Goal: Information Seeking & Learning: Learn about a topic

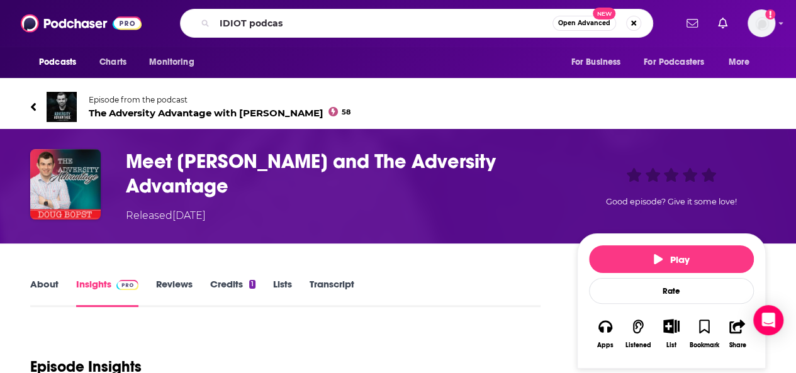
type input "IDIOT podcast"
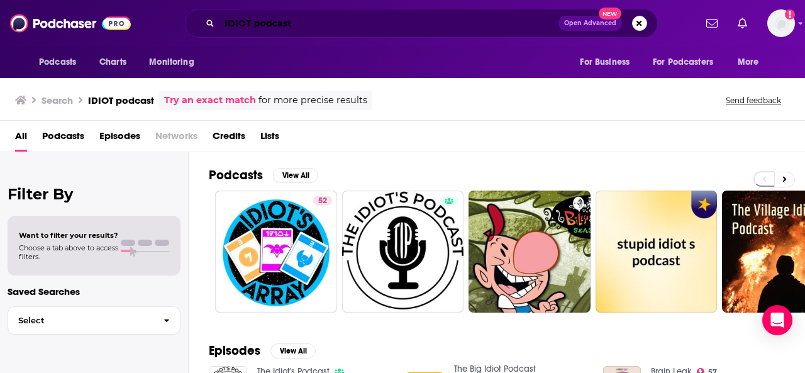
click at [304, 23] on input "IDIOT podcast" at bounding box center [388, 23] width 339 height 20
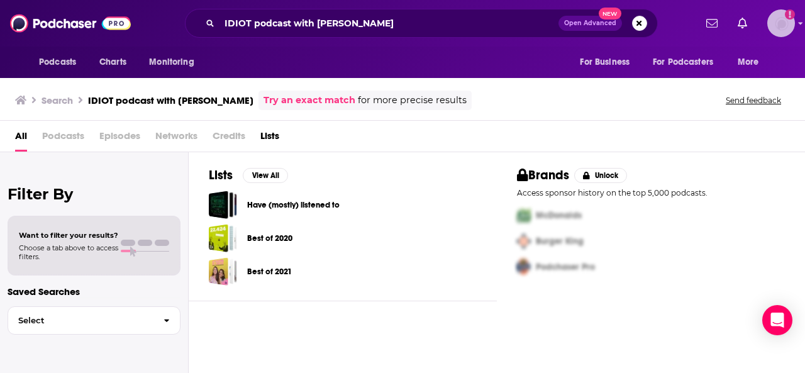
click at [784, 25] on img "Logged in as mmullin" at bounding box center [781, 23] width 28 height 28
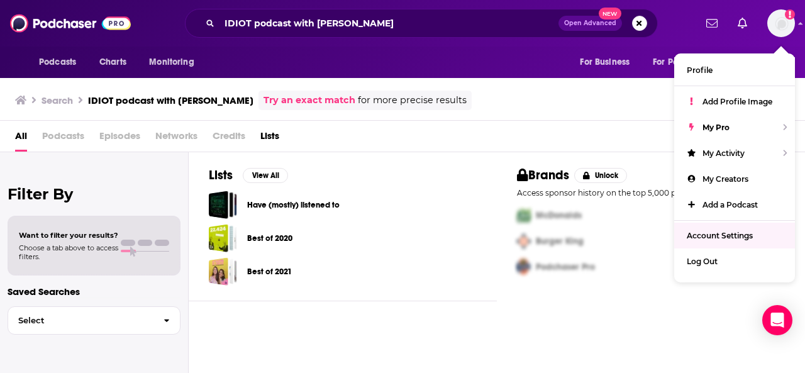
click at [460, 59] on div "Podcasts Charts Monitoring For Business For Podcasters More" at bounding box center [402, 62] width 805 height 31
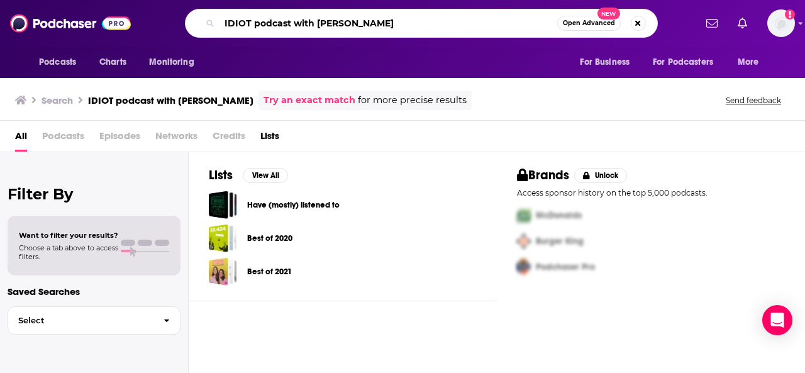
click at [385, 18] on input "IDIOT podcast with [PERSON_NAME]" at bounding box center [388, 23] width 338 height 20
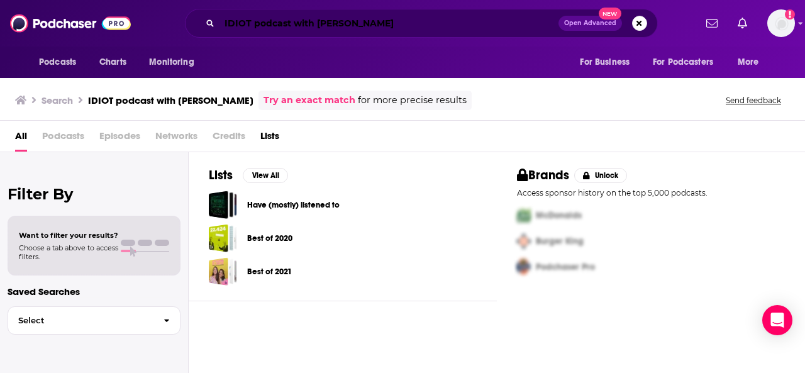
click at [358, 26] on input "IDIOT podcast with [PERSON_NAME]" at bounding box center [388, 23] width 339 height 20
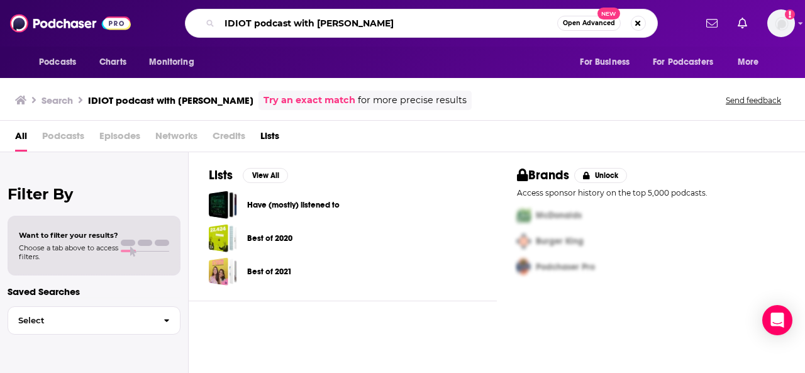
click at [386, 23] on input "IDIOT podcast with [PERSON_NAME]" at bounding box center [388, 23] width 338 height 20
type input "IDIOT podcast with [PERSON_NAME]"
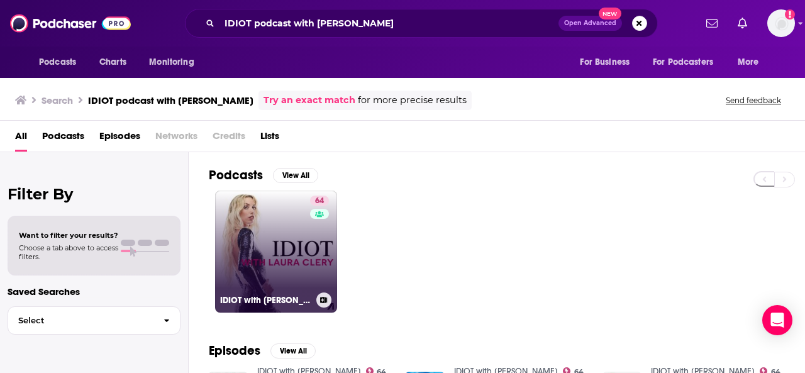
click at [271, 264] on link "64 IDIOT with [PERSON_NAME]" at bounding box center [276, 252] width 122 height 122
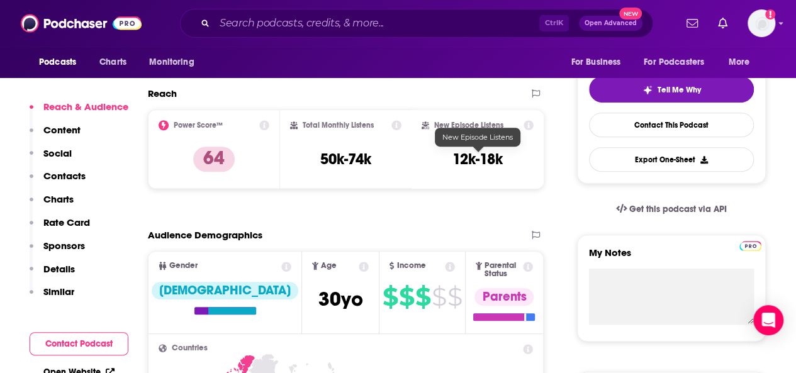
scroll to position [277, 0]
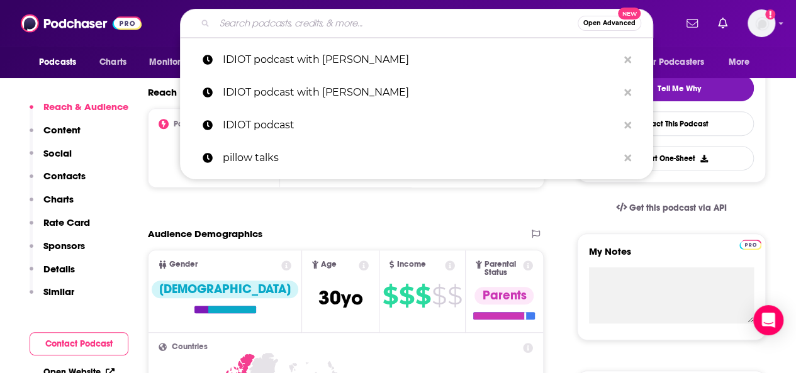
click at [289, 13] on input "Search podcasts, credits, & more..." at bounding box center [395, 23] width 363 height 20
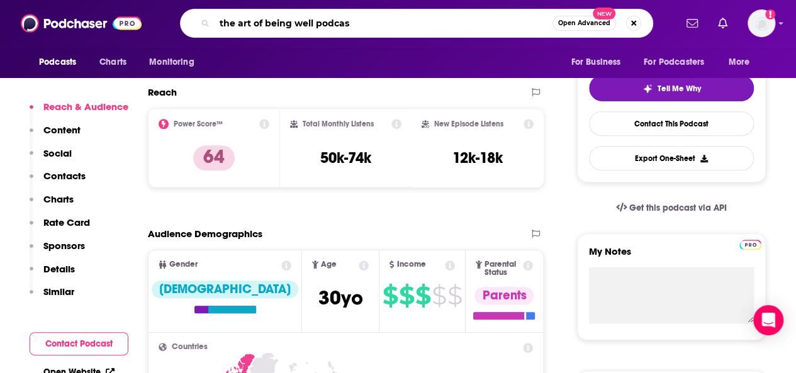
type input "the art of being well podcast"
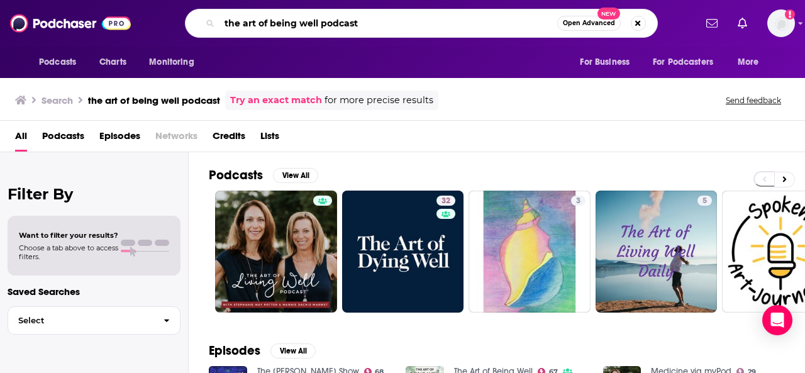
click at [289, 13] on input "the art of being well podcast" at bounding box center [388, 23] width 338 height 20
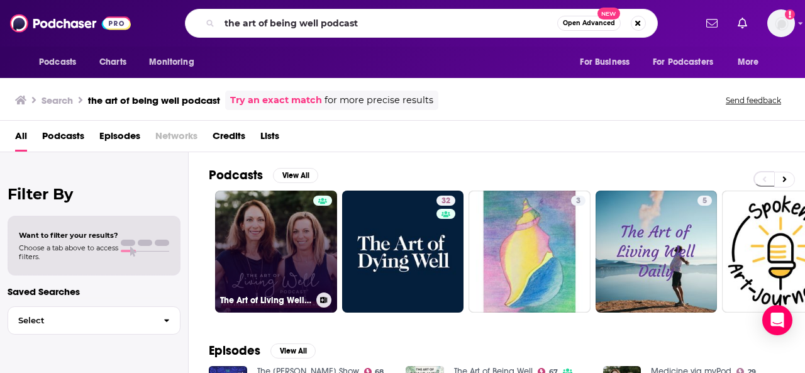
click at [245, 269] on link "The Art of Living Well Podcast®" at bounding box center [276, 252] width 122 height 122
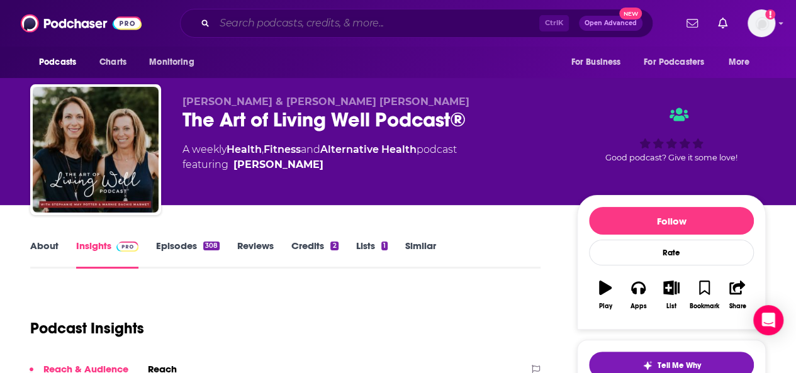
click at [248, 24] on input "Search podcasts, credits, & more..." at bounding box center [376, 23] width 325 height 20
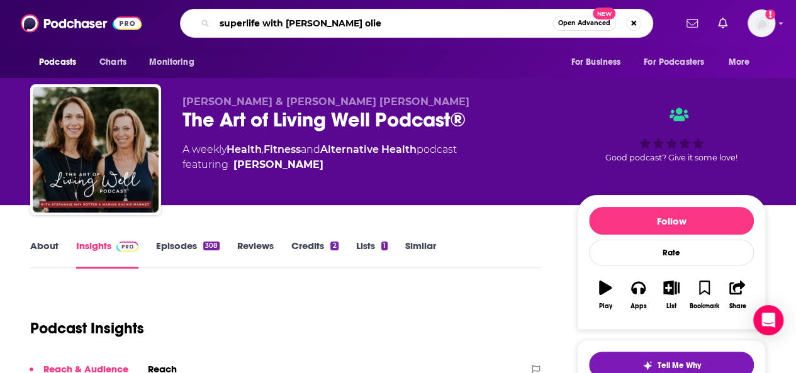
type input "superlife with [PERSON_NAME]"
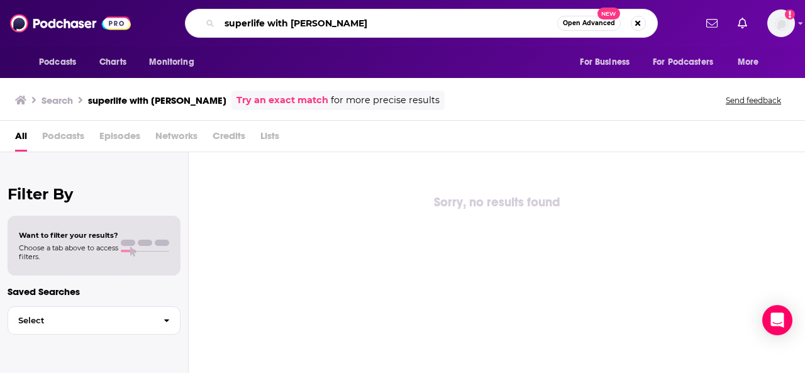
click at [312, 23] on input "superlife with [PERSON_NAME]" at bounding box center [388, 23] width 338 height 20
type input "superlife with [PERSON_NAME]"
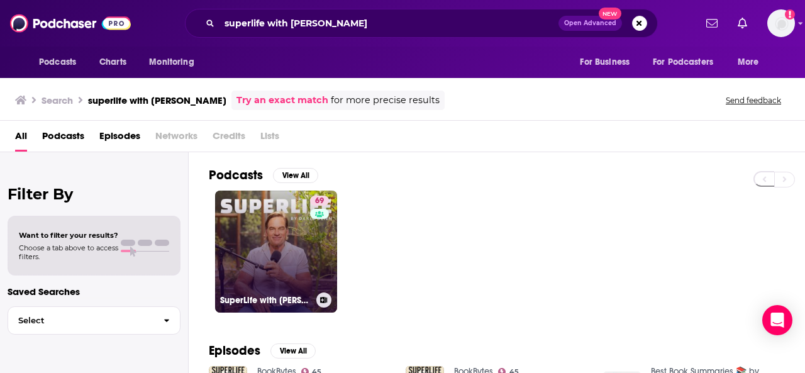
click at [269, 245] on link "69 SuperLife with [PERSON_NAME]" at bounding box center [276, 252] width 122 height 122
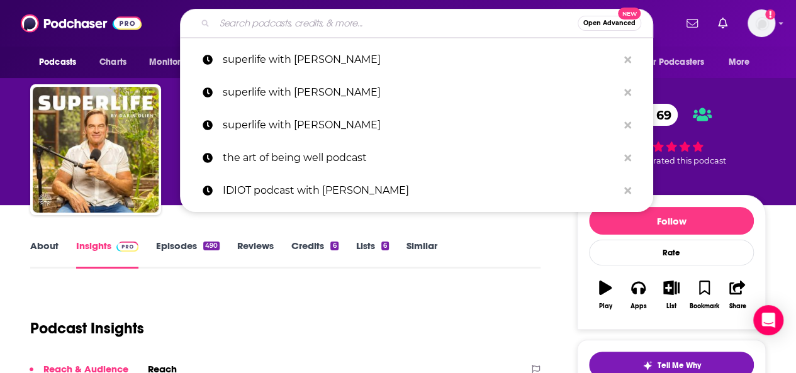
click at [244, 30] on input "Search podcasts, credits, & more..." at bounding box center [395, 23] width 363 height 20
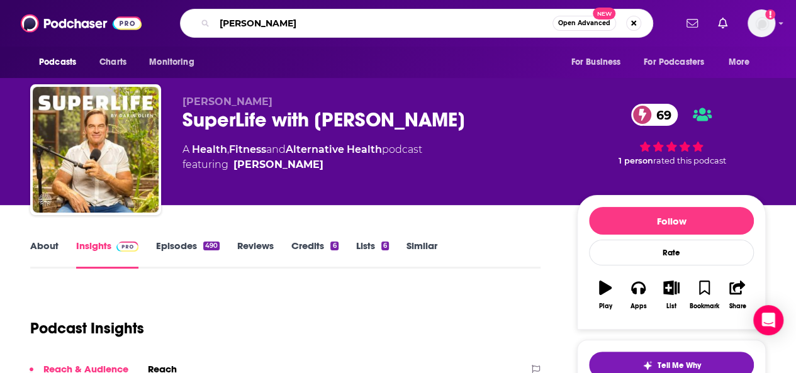
type input "[PERSON_NAME]"
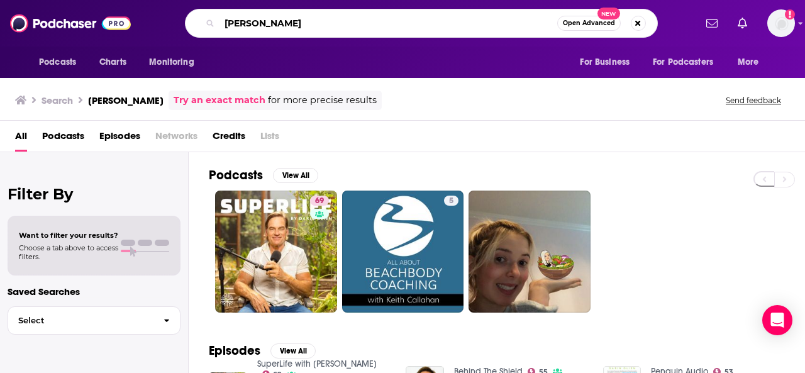
drag, startPoint x: 299, startPoint y: 24, endPoint x: 208, endPoint y: 29, distance: 92.0
click at [206, 29] on div "[PERSON_NAME] Open Advanced New" at bounding box center [421, 23] width 473 height 29
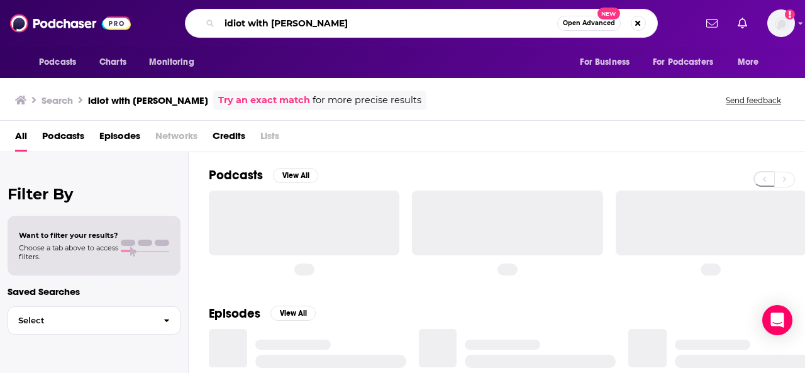
click at [297, 25] on input "idiot with [PERSON_NAME]" at bounding box center [388, 23] width 338 height 20
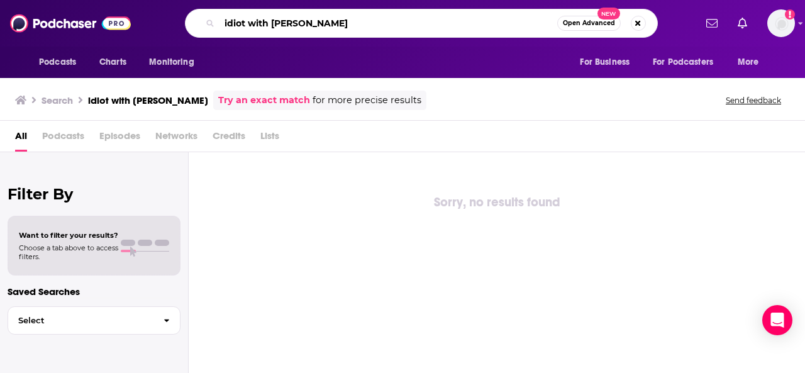
click at [340, 23] on input "idiot with [PERSON_NAME]" at bounding box center [388, 23] width 338 height 20
type input "idiot with [PERSON_NAME]"
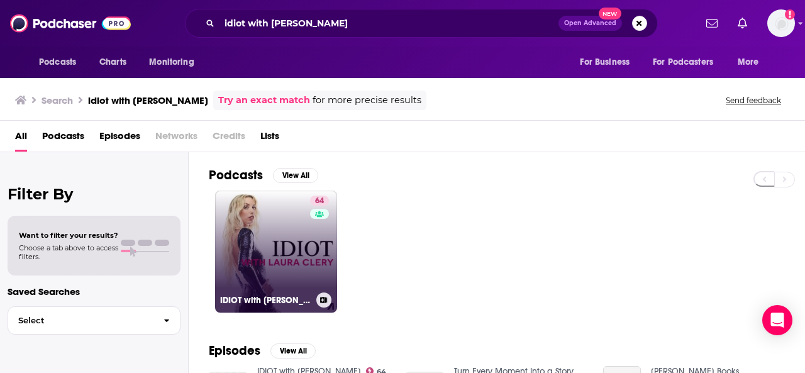
click at [257, 251] on link "64 IDIOT with [PERSON_NAME]" at bounding box center [276, 252] width 122 height 122
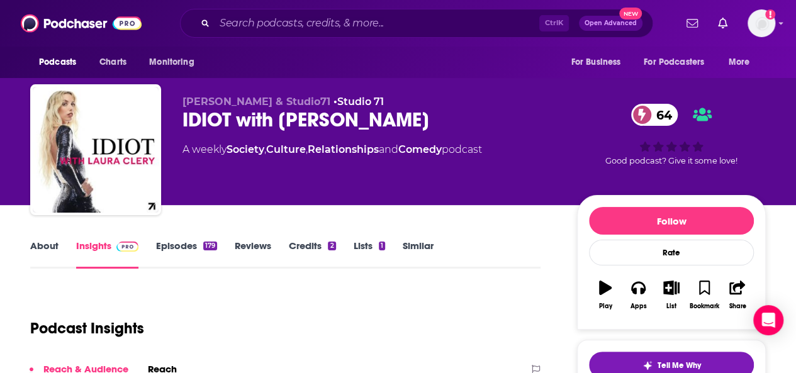
click at [252, 300] on div "Podcast Insights" at bounding box center [280, 321] width 500 height 64
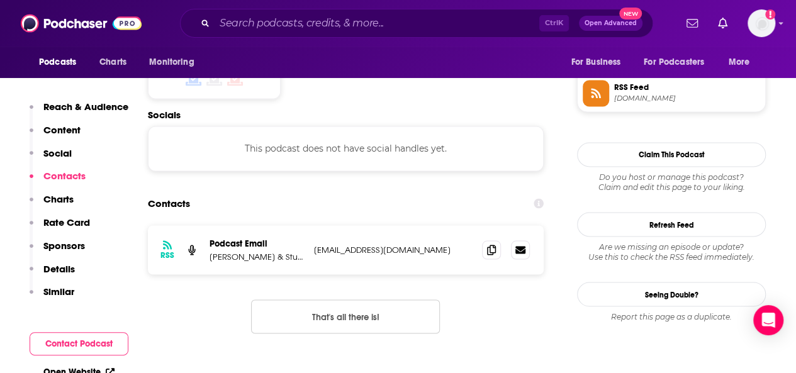
scroll to position [1031, 0]
click at [492, 243] on icon at bounding box center [491, 248] width 9 height 10
